Goal: Task Accomplishment & Management: Manage account settings

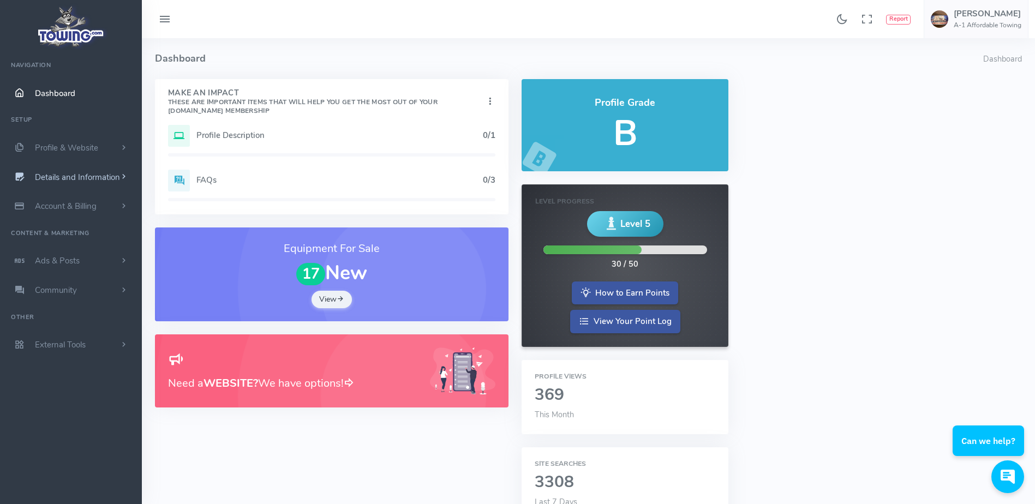
click at [110, 172] on span "Details and Information" at bounding box center [77, 177] width 85 height 11
click at [77, 312] on link "Hours of Operation" at bounding box center [84, 308] width 115 height 22
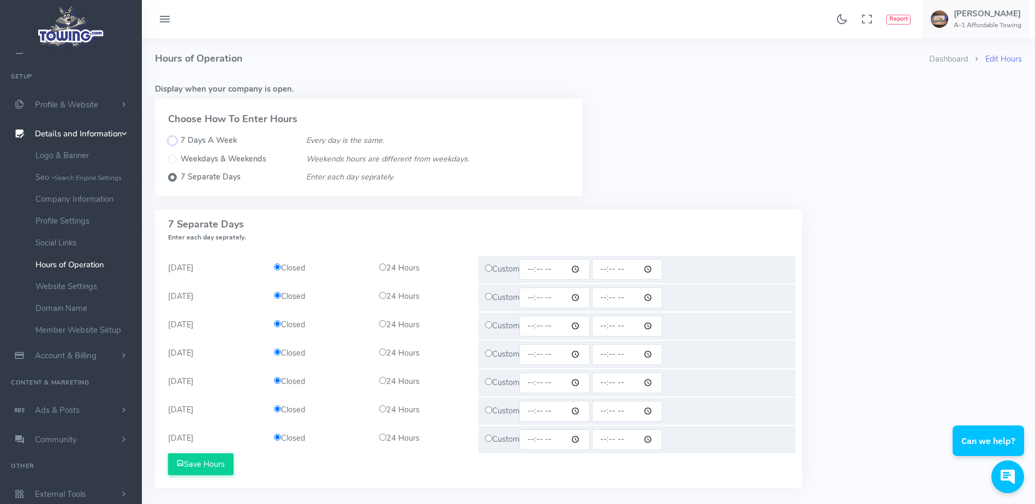
click at [170, 144] on input "7 Days A Week" at bounding box center [172, 140] width 9 height 9
radio input "true"
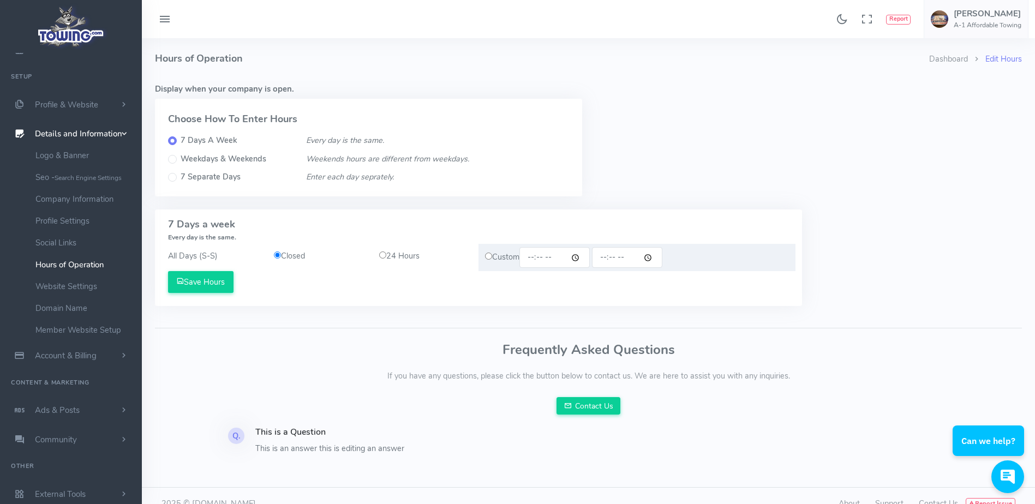
click at [380, 257] on input "radio" at bounding box center [382, 255] width 7 height 7
radio input "true"
click at [218, 286] on button "Save Hours" at bounding box center [200, 282] width 65 height 22
